Goal: Navigation & Orientation: Find specific page/section

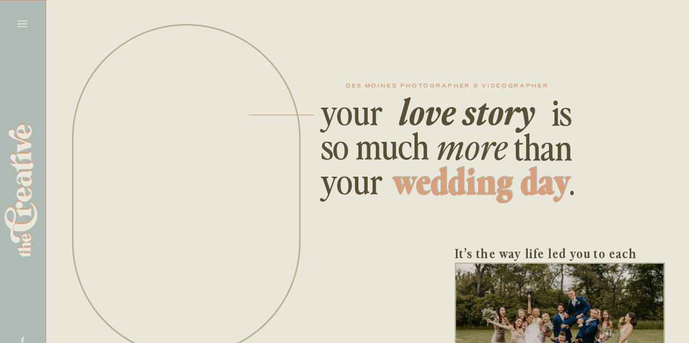
click at [20, 22] on icon at bounding box center [22, 23] width 15 height 15
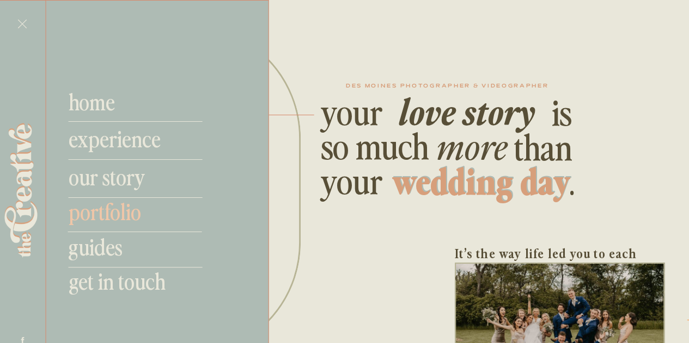
click at [117, 216] on nav "portfolio" at bounding box center [141, 211] width 144 height 26
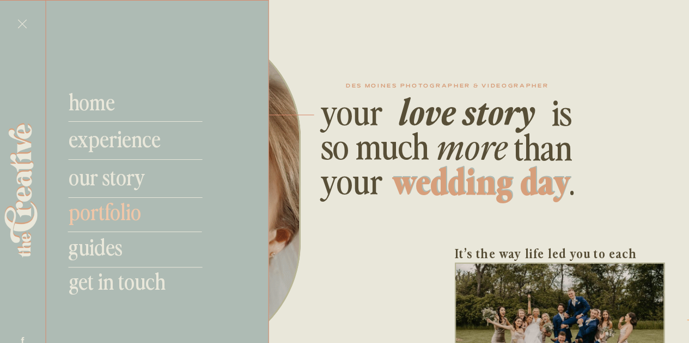
click at [130, 212] on nav "portfolio" at bounding box center [141, 211] width 144 height 26
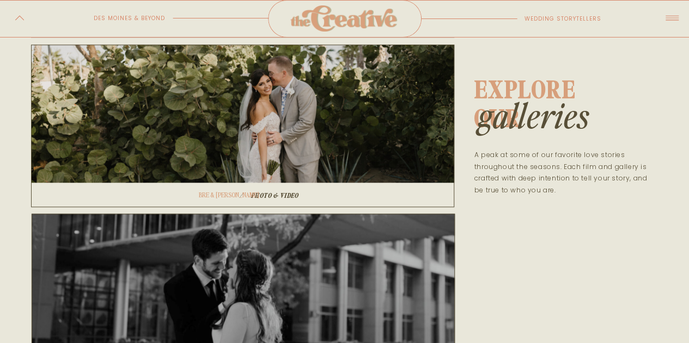
scroll to position [366, 0]
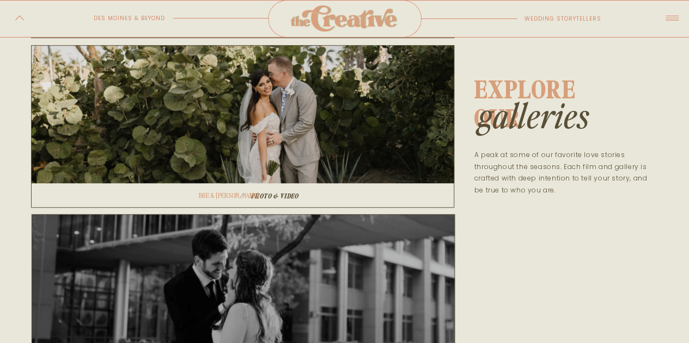
click at [336, 146] on div at bounding box center [242, 126] width 423 height 163
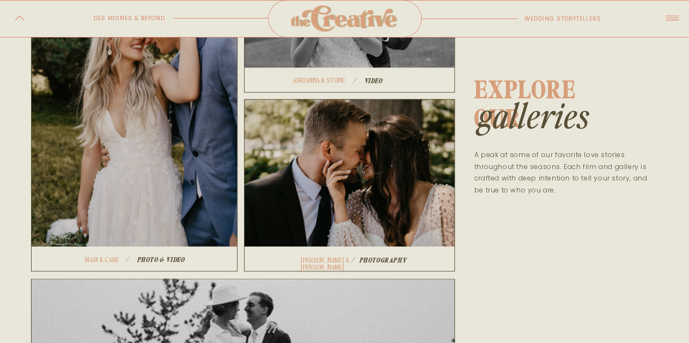
scroll to position [830, 0]
click at [329, 171] on div at bounding box center [349, 186] width 211 height 173
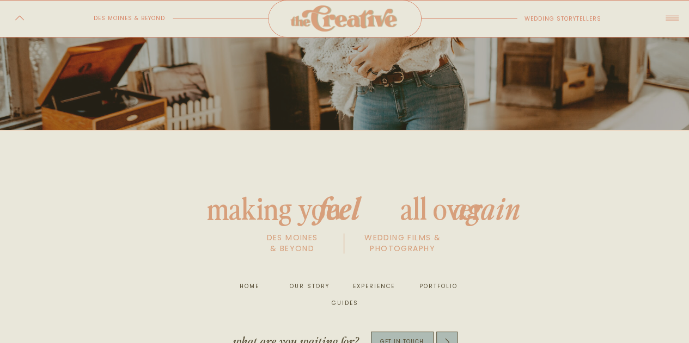
scroll to position [1913, 0]
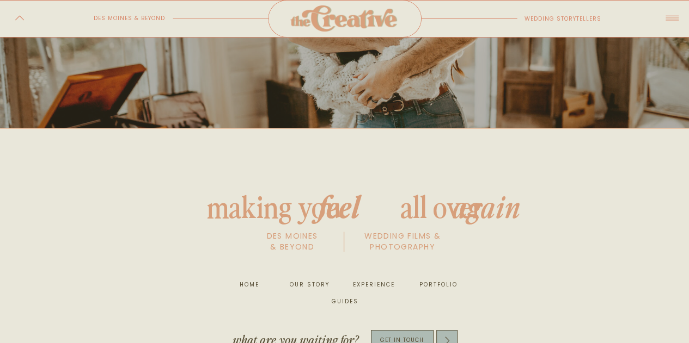
click at [428, 281] on nav "portfolio" at bounding box center [436, 285] width 41 height 11
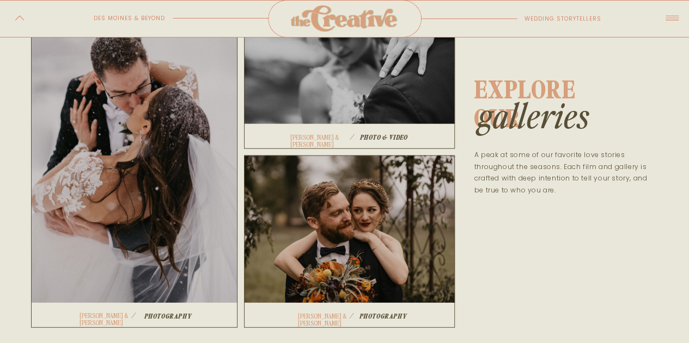
scroll to position [1301, 0]
click at [202, 157] on div at bounding box center [134, 153] width 206 height 352
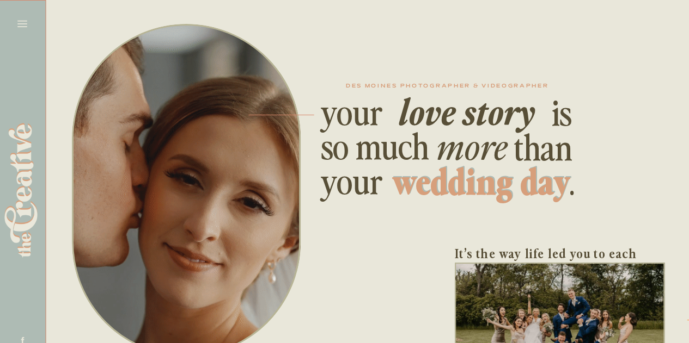
click at [20, 16] on icon at bounding box center [22, 23] width 15 height 15
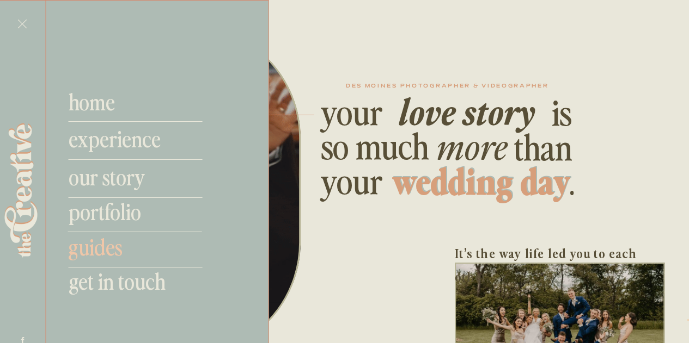
click at [109, 252] on nav "guides" at bounding box center [140, 246] width 144 height 26
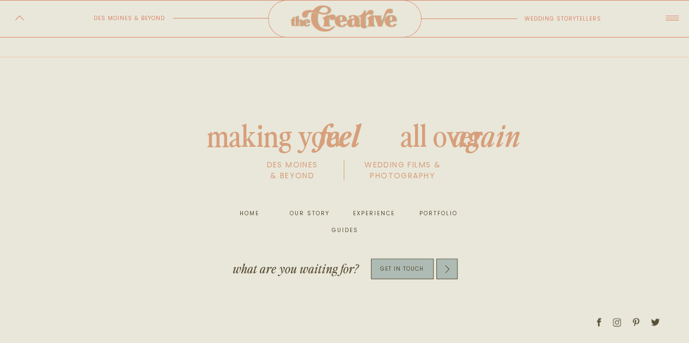
scroll to position [1080, 0]
